Goal: Task Accomplishment & Management: Manage account settings

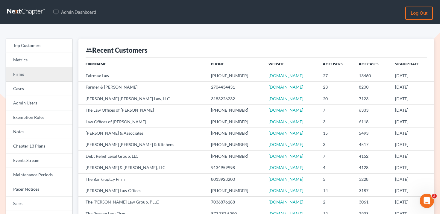
click at [55, 76] on link "Firms" at bounding box center [39, 74] width 66 height 14
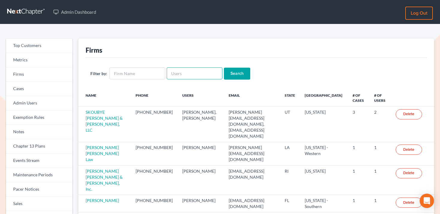
click at [176, 71] on input "text" at bounding box center [195, 73] width 56 height 12
paste input "mark@littlelawky.com"
type input "mark@littlelawky.com"
click at [229, 70] on input "Search" at bounding box center [237, 74] width 26 height 12
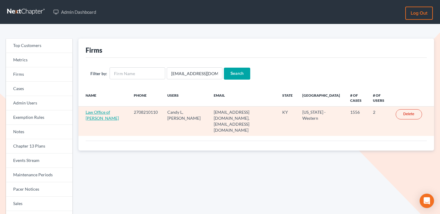
click at [97, 113] on link "Law Office of Mark Little" at bounding box center [102, 115] width 33 height 11
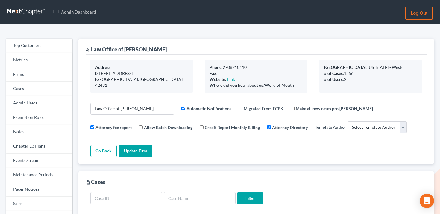
select select
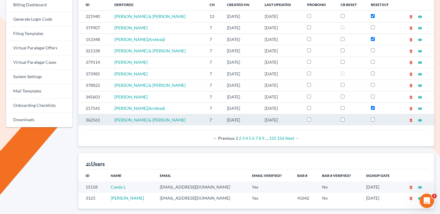
scroll to position [298, 0]
